Goal: Check status: Check status

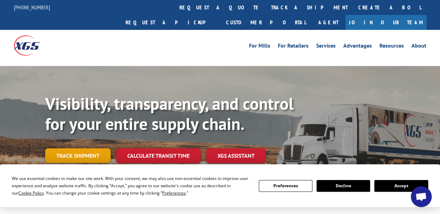
click at [80, 148] on link "Track shipment" at bounding box center [77, 155] width 65 height 15
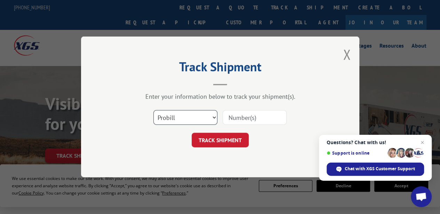
click at [180, 116] on select "Select category... Probill BOL PO" at bounding box center [185, 118] width 64 height 15
select select "bol"
click at [153, 111] on select "Select category... Probill BOL PO" at bounding box center [185, 118] width 64 height 15
click at [249, 120] on input at bounding box center [255, 118] width 64 height 15
paste input "6100046706"
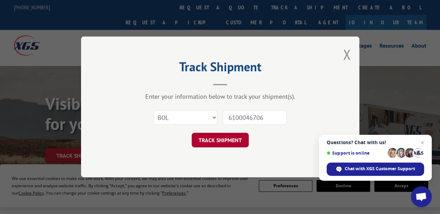
type input "6100046706"
click at [241, 137] on button "TRACK SHIPMENT" at bounding box center [220, 140] width 57 height 15
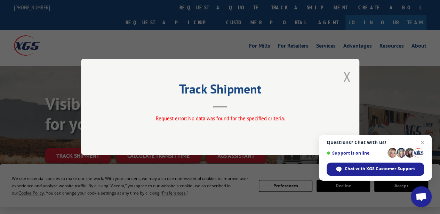
click at [346, 78] on button "Close modal" at bounding box center [347, 76] width 8 height 18
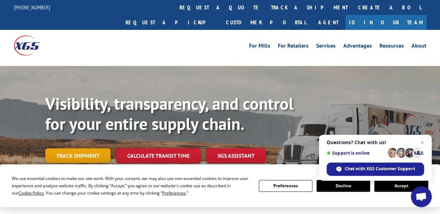
click at [95, 148] on link "Track shipment" at bounding box center [77, 155] width 65 height 15
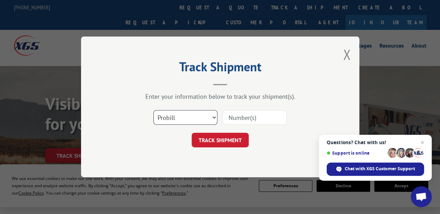
click at [202, 114] on select "Select category... Probill BOL PO" at bounding box center [185, 118] width 64 height 15
select select "bol"
click at [153, 111] on select "Select category... Probill BOL PO" at bounding box center [185, 118] width 64 height 15
click at [252, 117] on input at bounding box center [255, 118] width 64 height 15
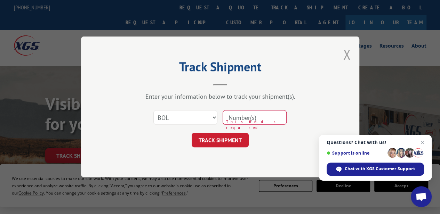
click at [344, 54] on button "Close modal" at bounding box center [347, 54] width 8 height 18
